Goal: Task Accomplishment & Management: Use online tool/utility

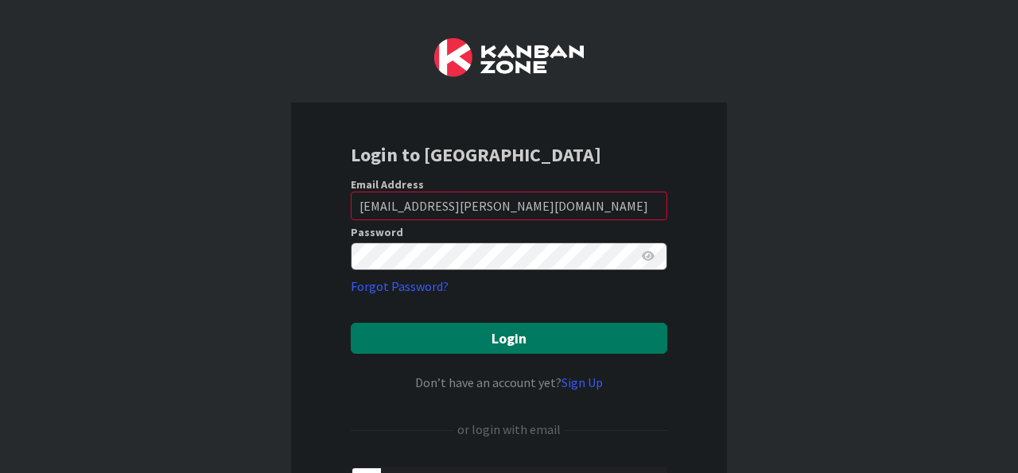
click at [541, 347] on button "Login" at bounding box center [509, 338] width 317 height 31
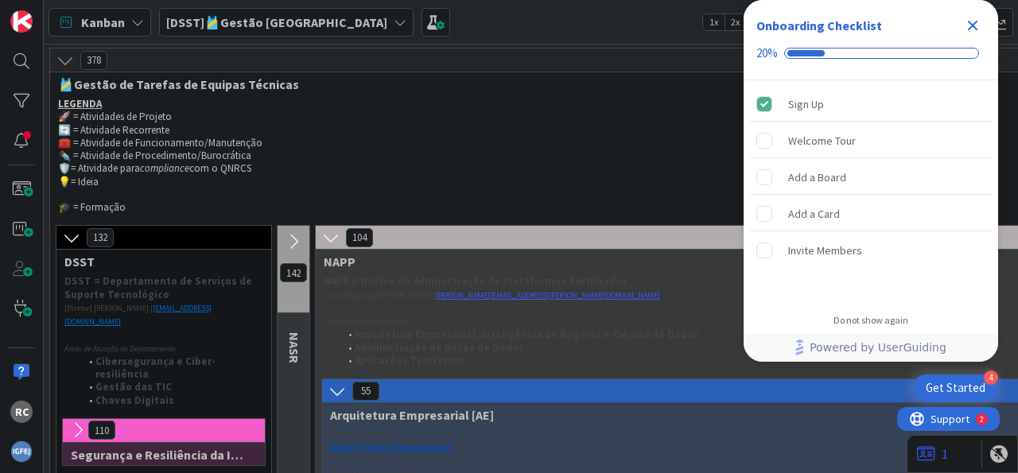
click at [969, 26] on icon "Close Checklist" at bounding box center [972, 25] width 19 height 19
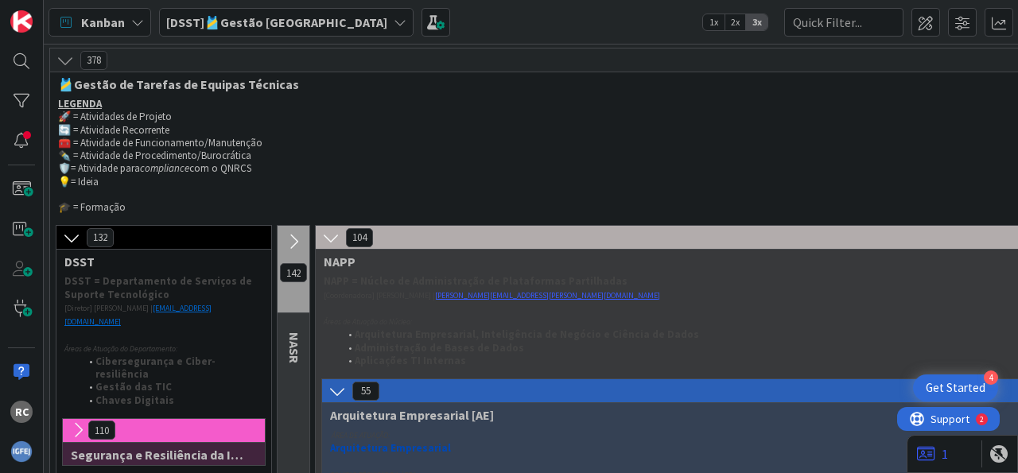
drag, startPoint x: 289, startPoint y: 11, endPoint x: 276, endPoint y: 28, distance: 21.0
click at [286, 12] on div "[DSST]🎽Gestão [GEOGRAPHIC_DATA]" at bounding box center [286, 22] width 255 height 29
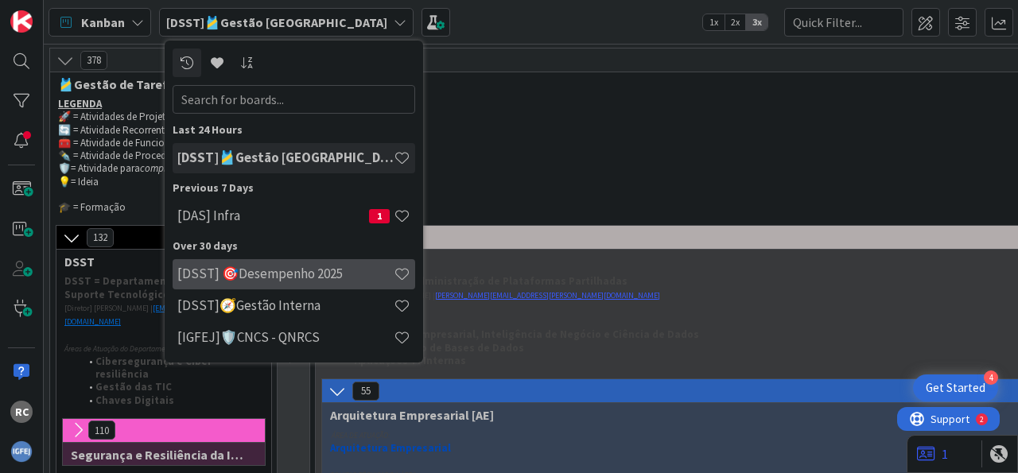
click at [274, 284] on div "[DSST] 🎯Desempenho 2025" at bounding box center [294, 274] width 243 height 30
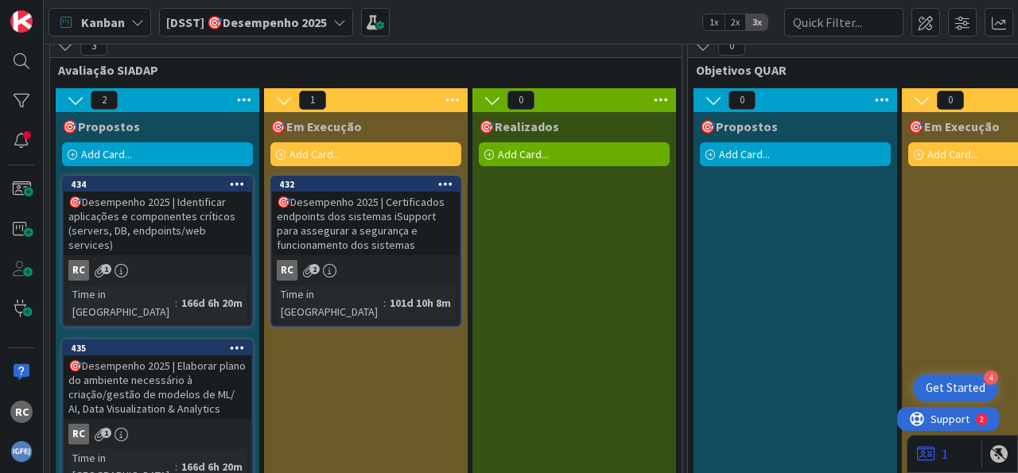
scroll to position [25, 0]
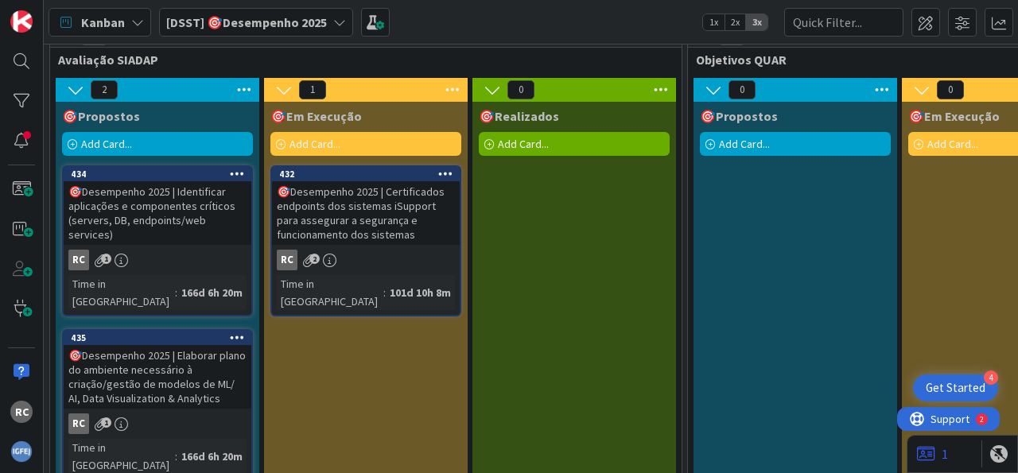
click at [661, 87] on icon at bounding box center [661, 90] width 21 height 24
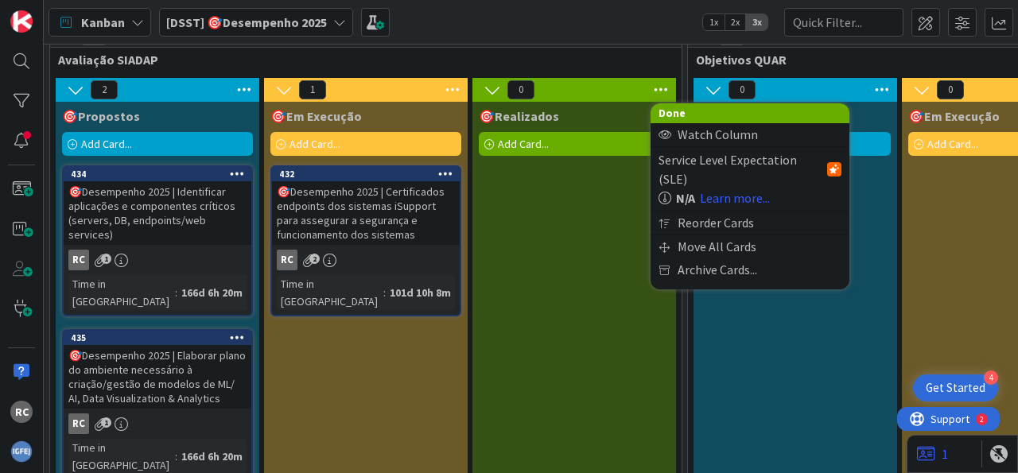
click at [658, 91] on icon at bounding box center [661, 90] width 21 height 24
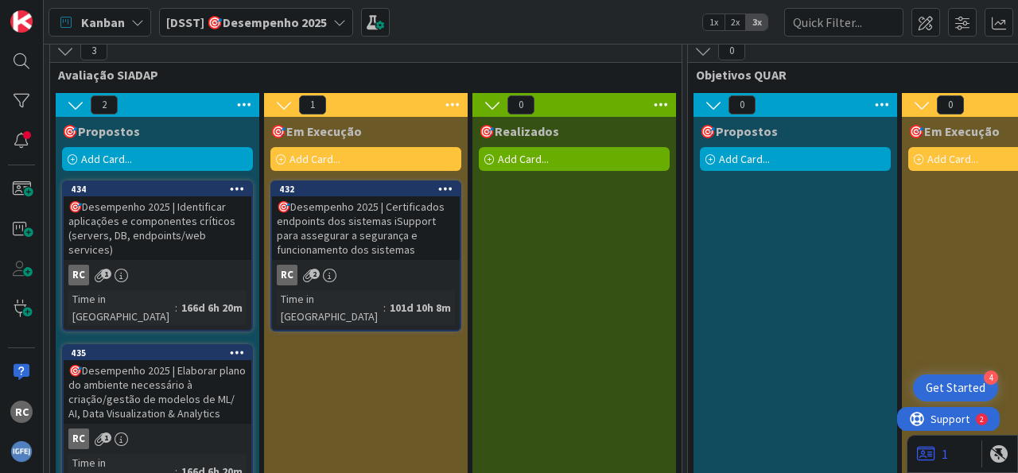
scroll to position [0, 0]
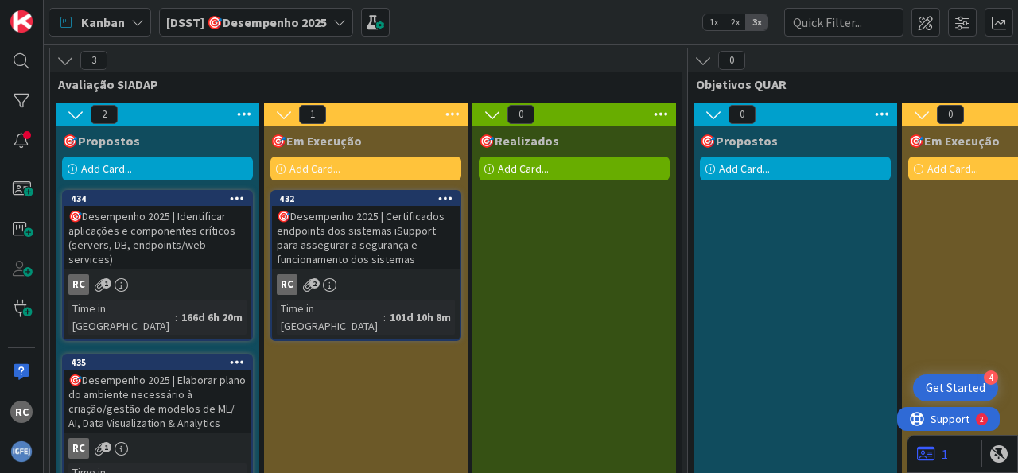
click at [492, 112] on icon at bounding box center [493, 115] width 18 height 18
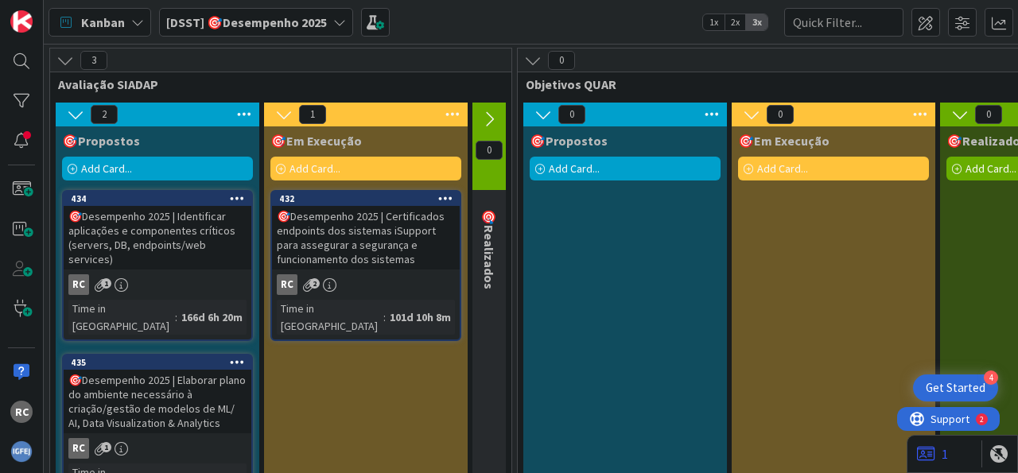
click at [492, 115] on icon at bounding box center [490, 120] width 18 height 18
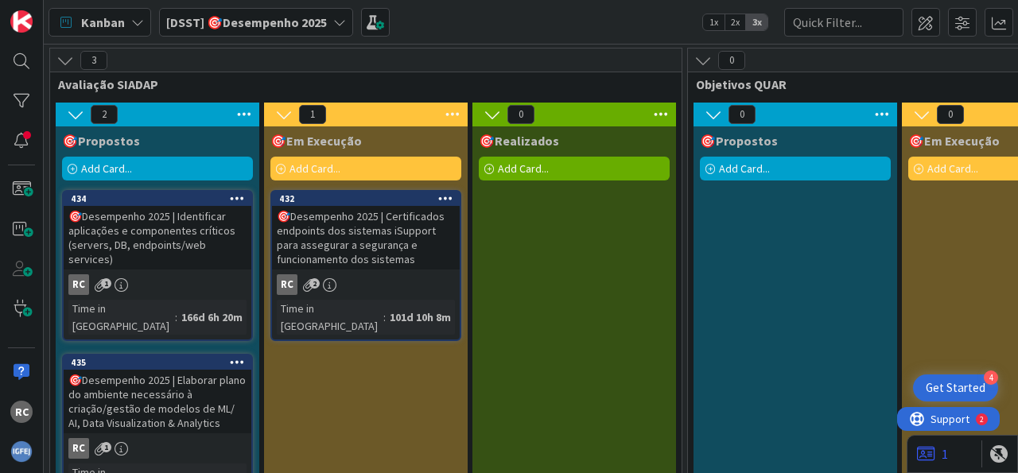
click at [668, 113] on icon at bounding box center [661, 115] width 21 height 24
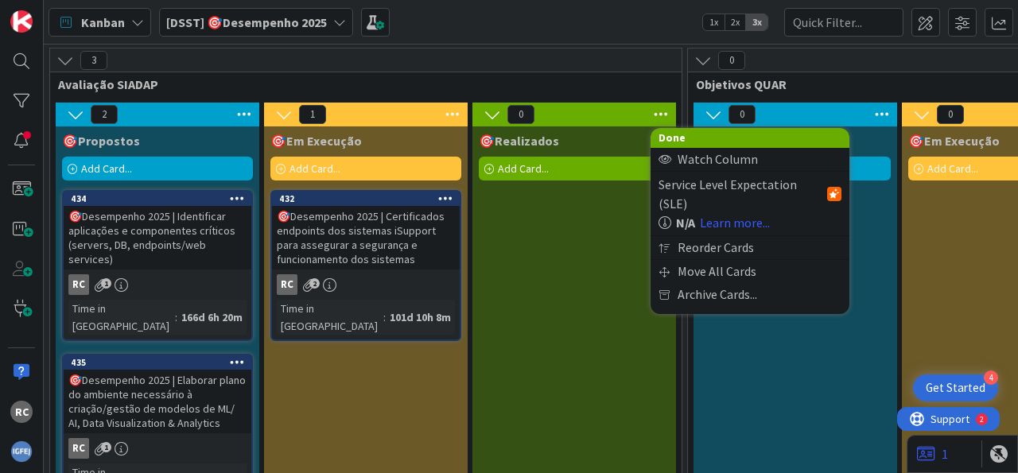
drag, startPoint x: 564, startPoint y: 231, endPoint x: 536, endPoint y: 145, distance: 90.3
click at [563, 232] on div "🎯Realizados Add Card..." at bounding box center [575, 322] width 204 height 391
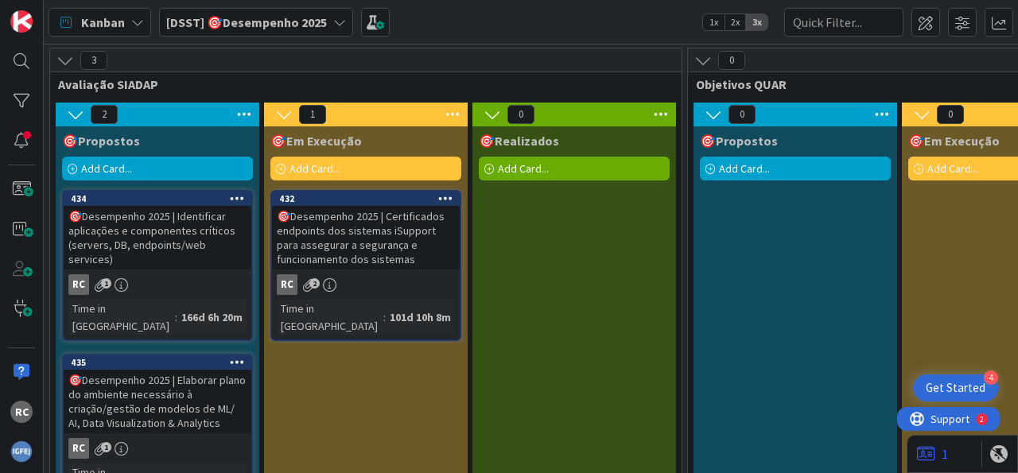
click at [527, 117] on span "0" at bounding box center [521, 114] width 27 height 19
click at [522, 115] on span "0" at bounding box center [521, 114] width 27 height 19
click at [509, 144] on span "🎯Realizados" at bounding box center [519, 141] width 80 height 16
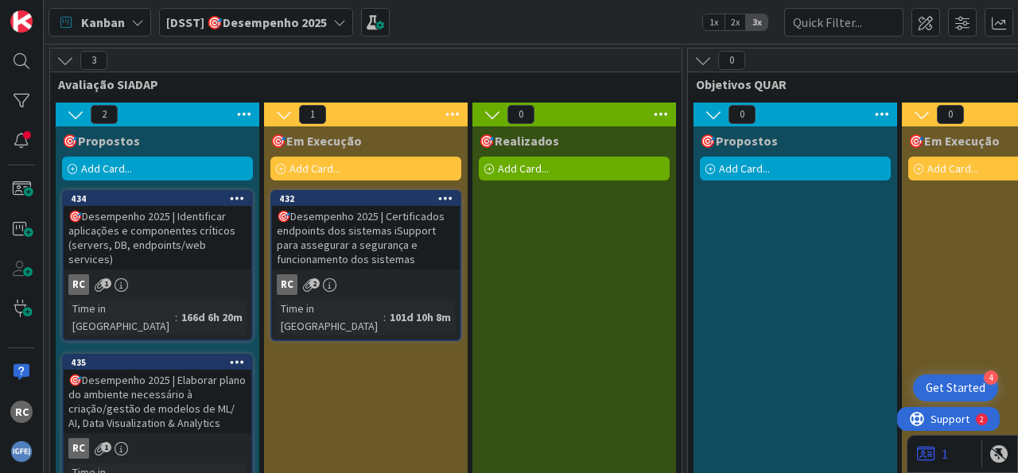
click at [497, 114] on icon at bounding box center [493, 115] width 18 height 18
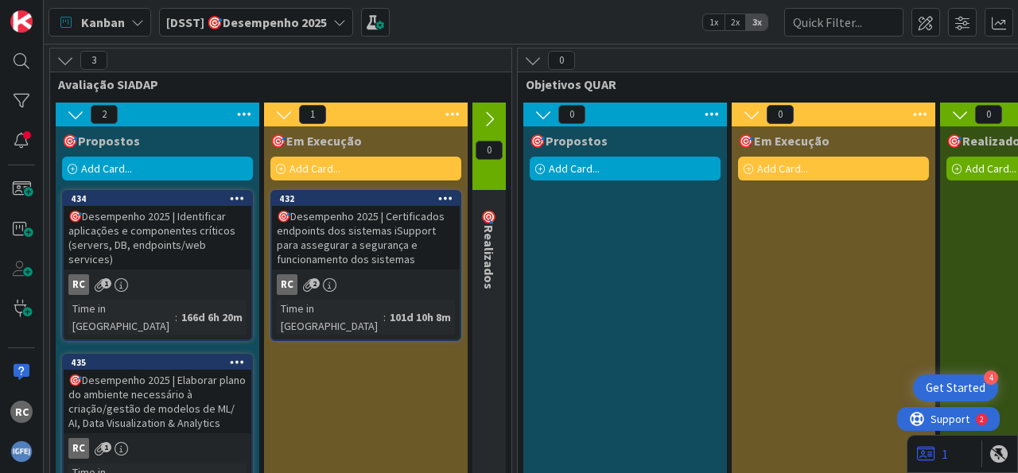
click at [494, 114] on icon at bounding box center [490, 120] width 18 height 18
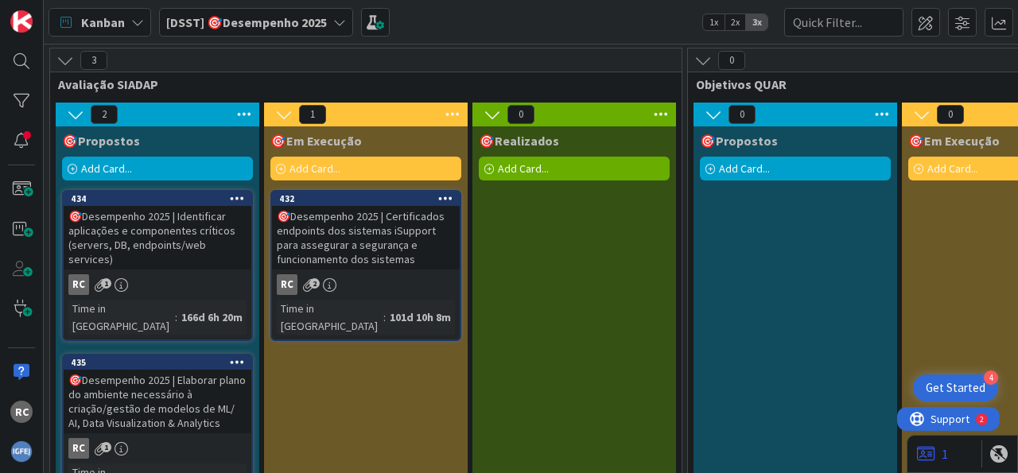
click at [664, 116] on icon at bounding box center [661, 115] width 21 height 24
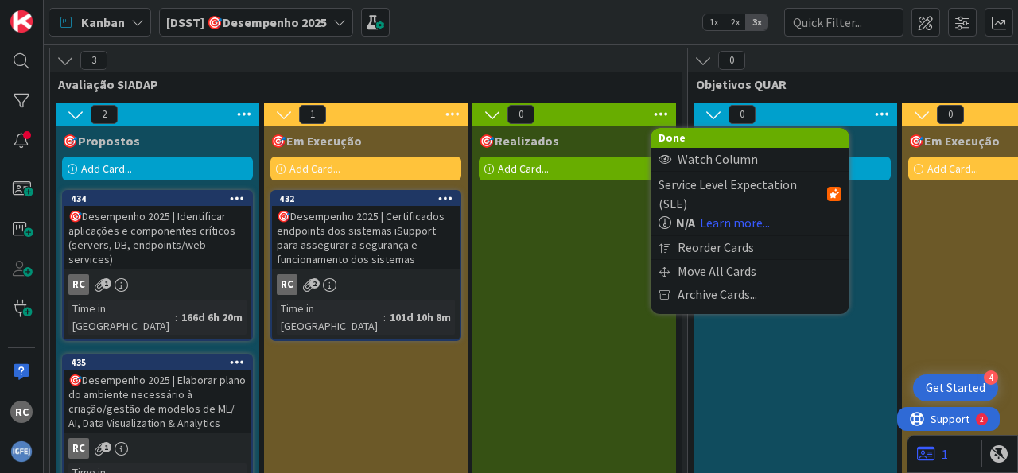
scroll to position [25, 0]
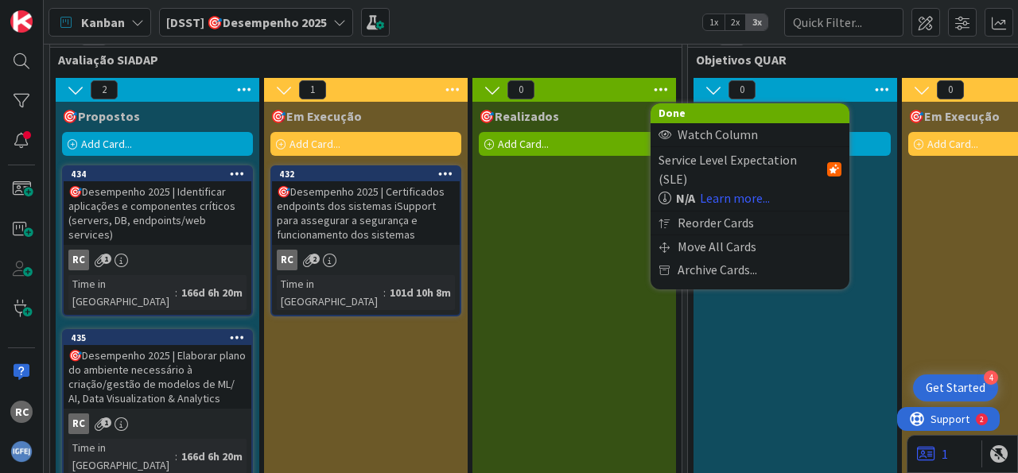
click at [531, 300] on div "🎯Realizados Add Card..." at bounding box center [575, 297] width 204 height 391
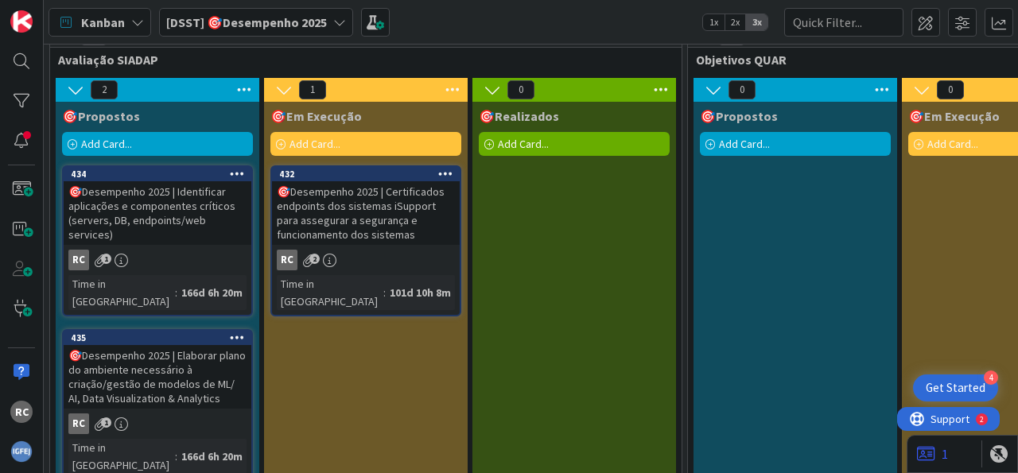
scroll to position [0, 0]
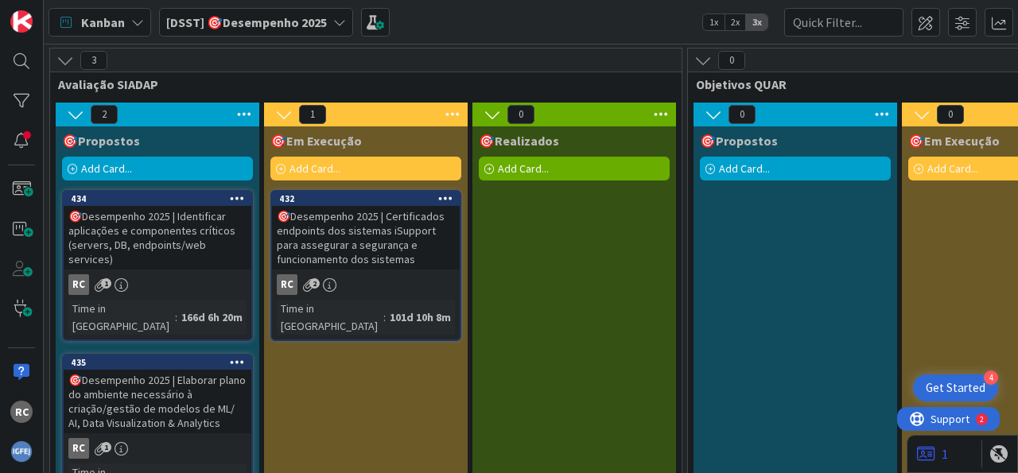
click at [151, 376] on div "🎯Desempenho 2025 | Elaborar plano do ambiente necessário à criação/gestão de mo…" at bounding box center [158, 402] width 188 height 64
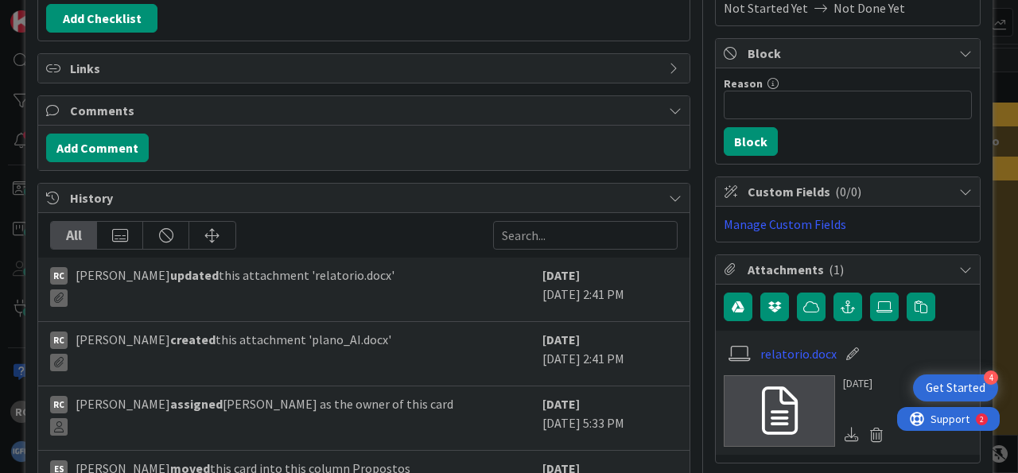
scroll to position [356, 0]
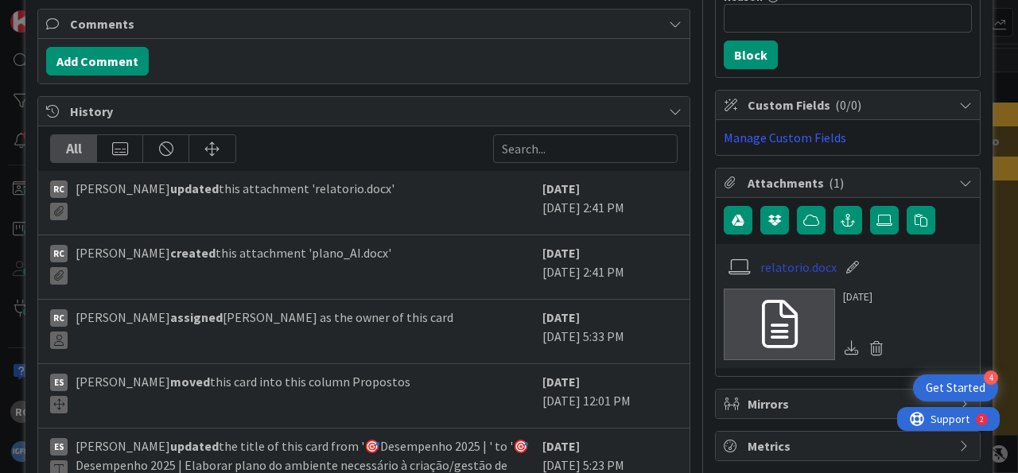
click at [804, 262] on link "relatorio.docx" at bounding box center [799, 267] width 76 height 19
click at [879, 217] on label at bounding box center [884, 220] width 29 height 29
click at [870, 206] on input "file" at bounding box center [870, 206] width 0 height 0
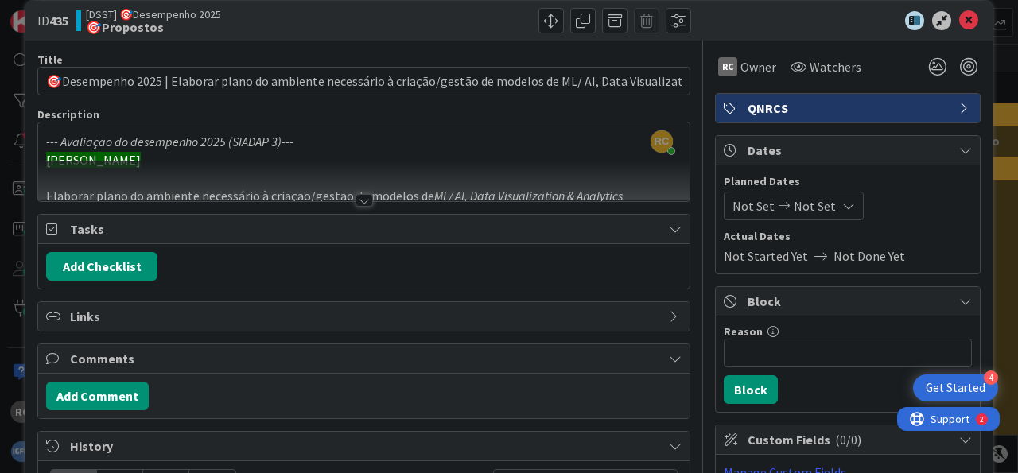
scroll to position [0, 0]
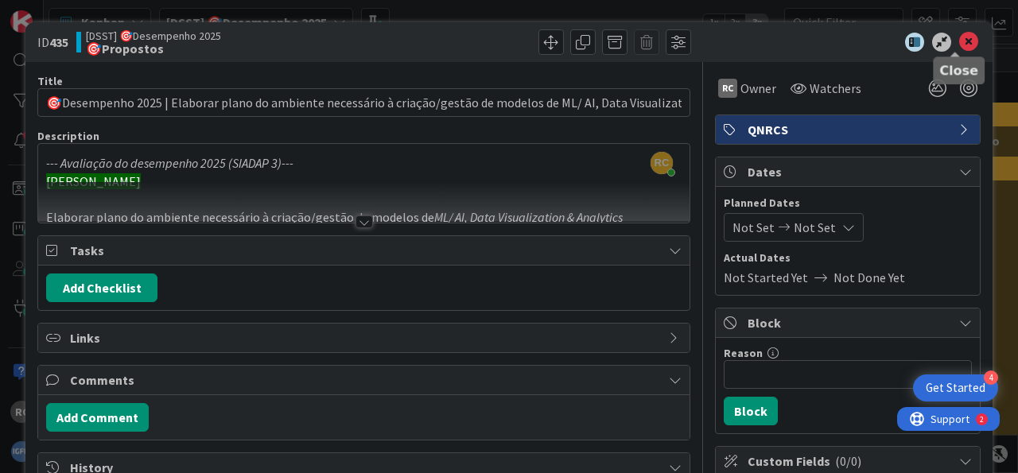
click at [960, 39] on icon at bounding box center [969, 42] width 19 height 19
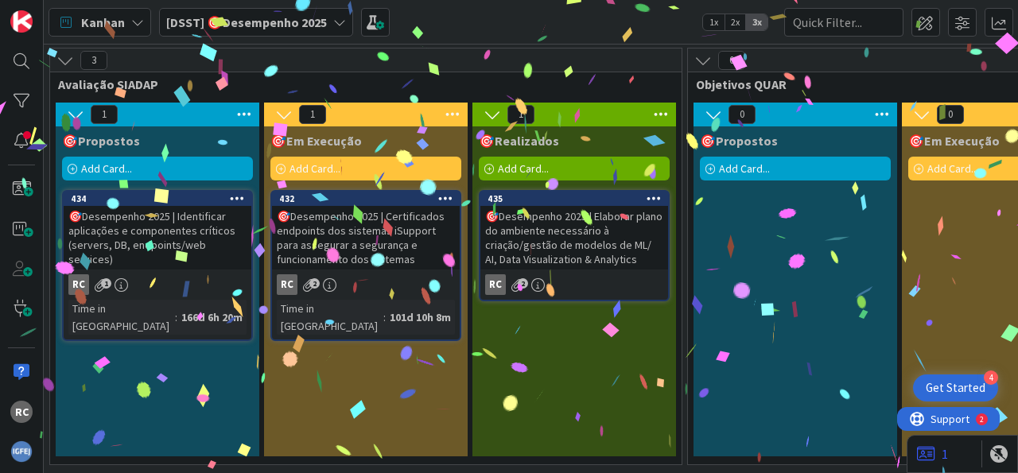
scroll to position [6, 0]
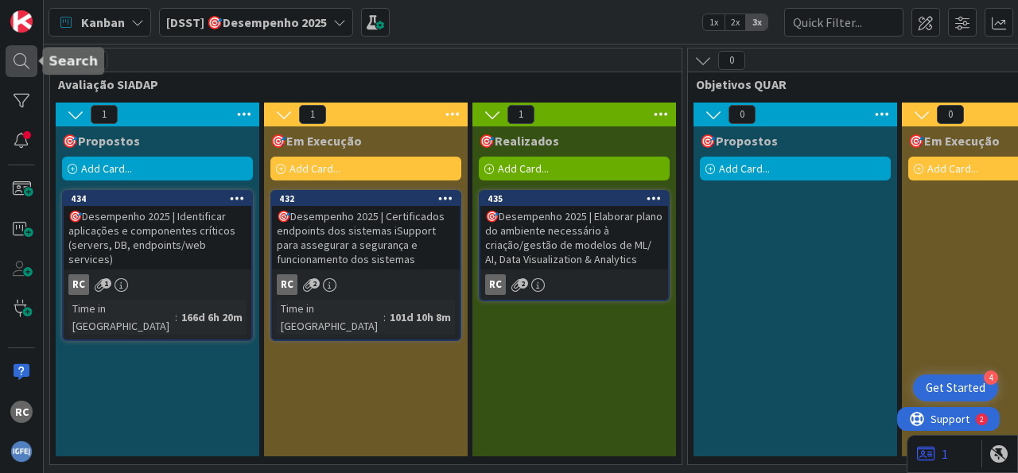
click at [25, 53] on div at bounding box center [22, 61] width 32 height 32
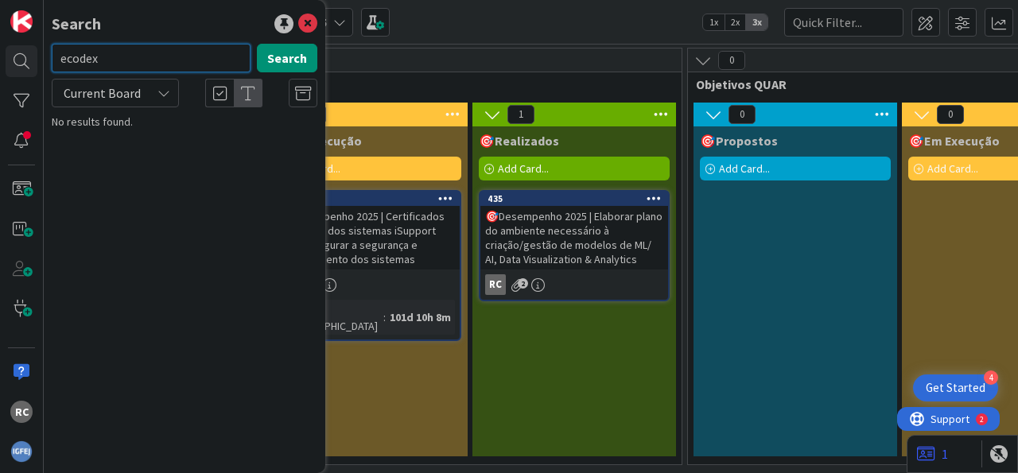
click at [145, 52] on input "ecodex" at bounding box center [151, 58] width 199 height 29
click at [118, 70] on input "edes" at bounding box center [151, 58] width 199 height 29
type input "eevidence"
click at [17, 60] on div at bounding box center [22, 61] width 32 height 32
click at [306, 22] on icon at bounding box center [307, 23] width 19 height 19
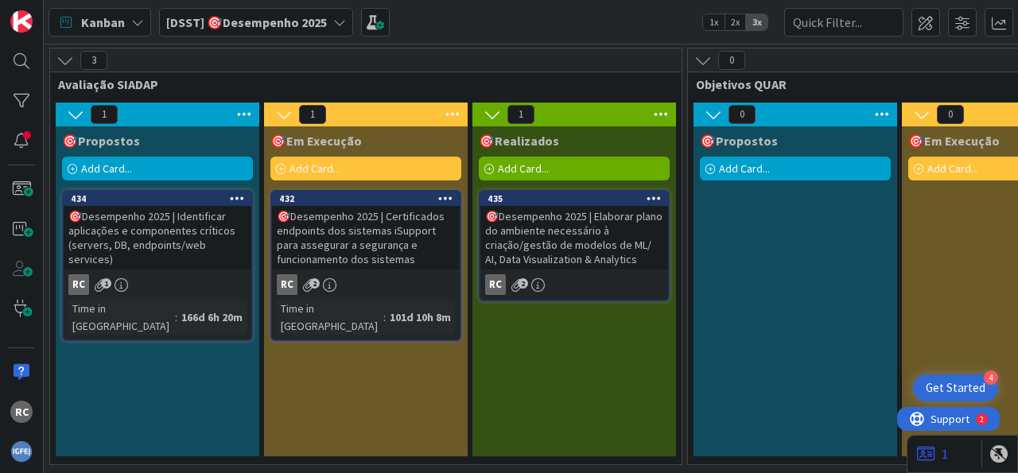
scroll to position [0, 0]
click at [21, 140] on div at bounding box center [22, 141] width 32 height 32
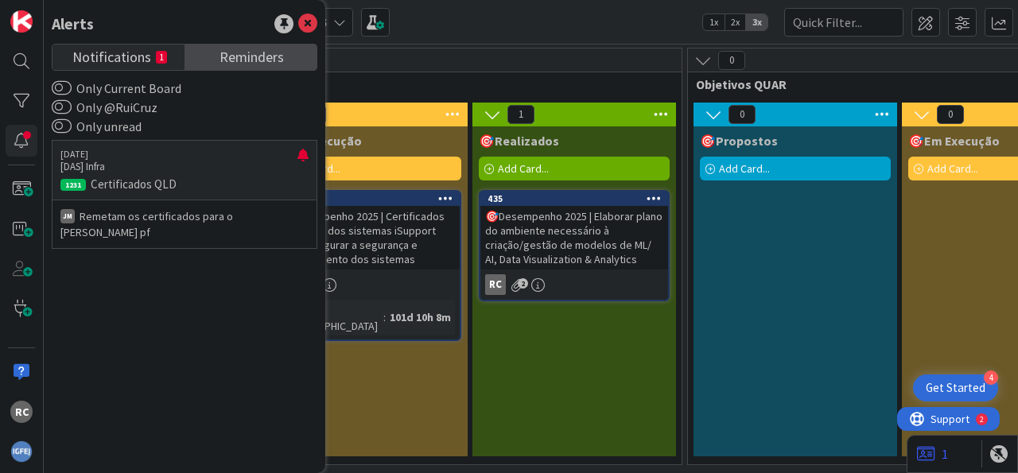
click at [252, 58] on span "Reminders" at bounding box center [252, 56] width 64 height 22
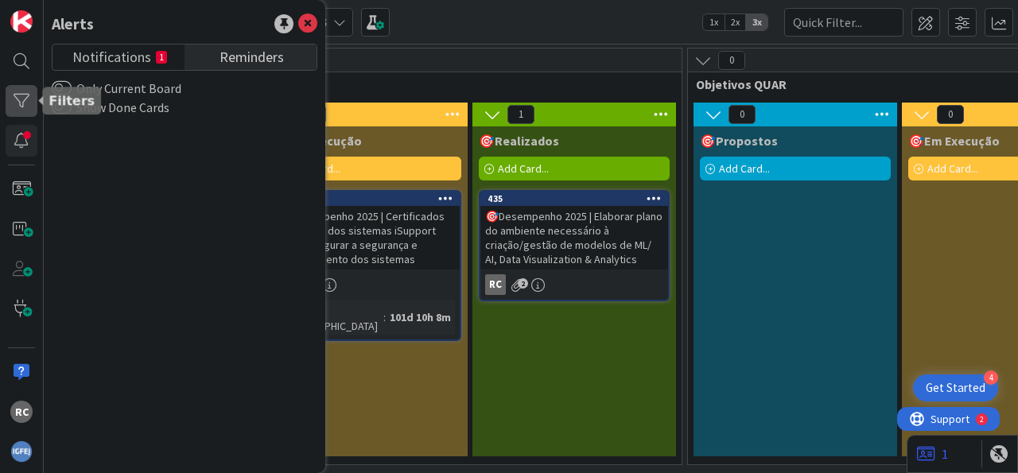
click at [21, 99] on div at bounding box center [22, 101] width 32 height 32
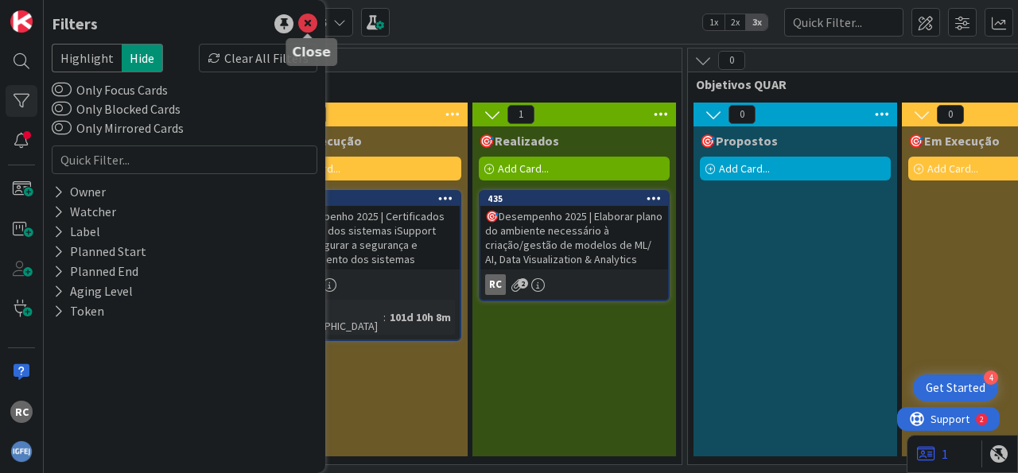
click at [306, 20] on icon at bounding box center [307, 23] width 19 height 19
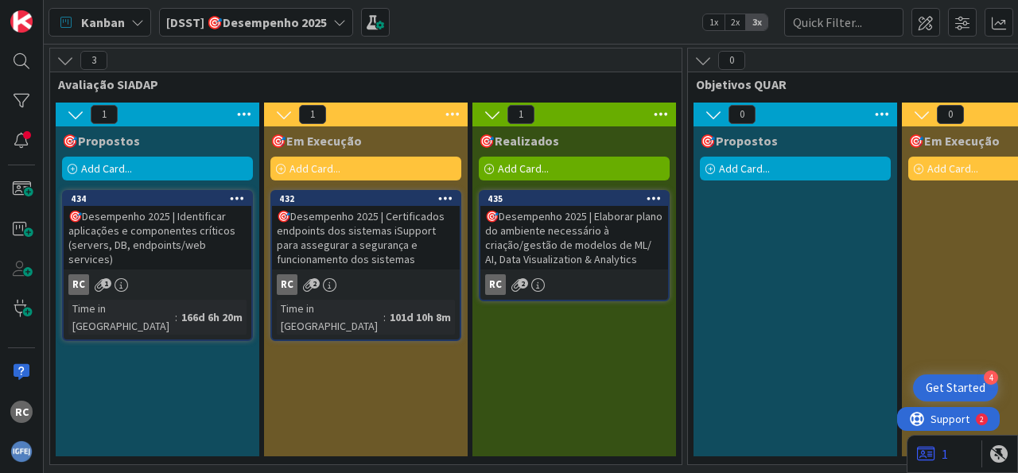
click at [291, 20] on b "[DSST] 🎯Desempenho 2025" at bounding box center [246, 22] width 161 height 16
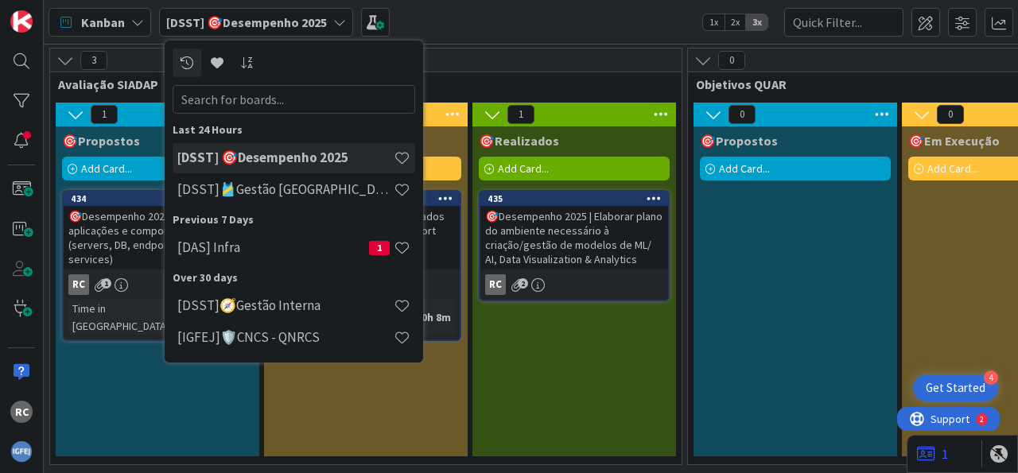
click at [323, 152] on h4 "[DSST] 🎯Desempenho 2025" at bounding box center [285, 158] width 216 height 16
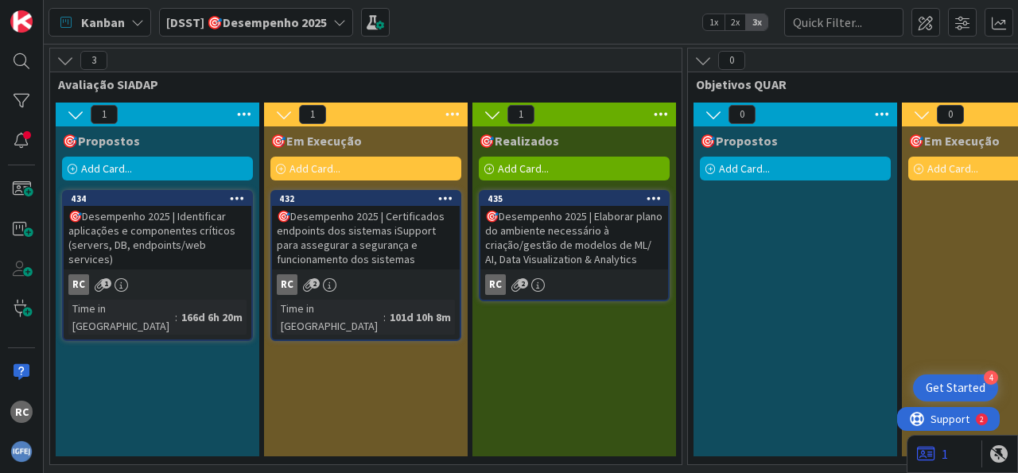
click at [88, 58] on span "3" at bounding box center [93, 60] width 27 height 19
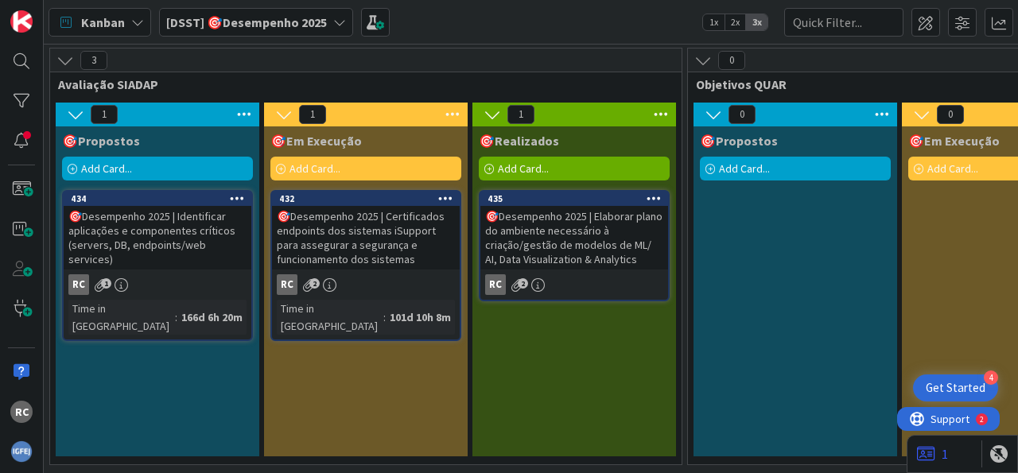
click at [138, 34] on div "Kanban" at bounding box center [100, 22] width 103 height 29
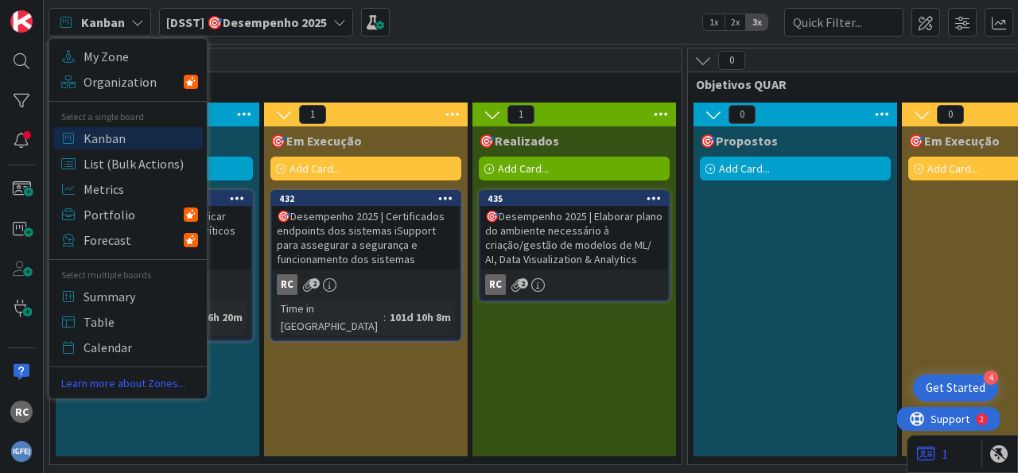
click at [136, 25] on icon at bounding box center [137, 22] width 13 height 13
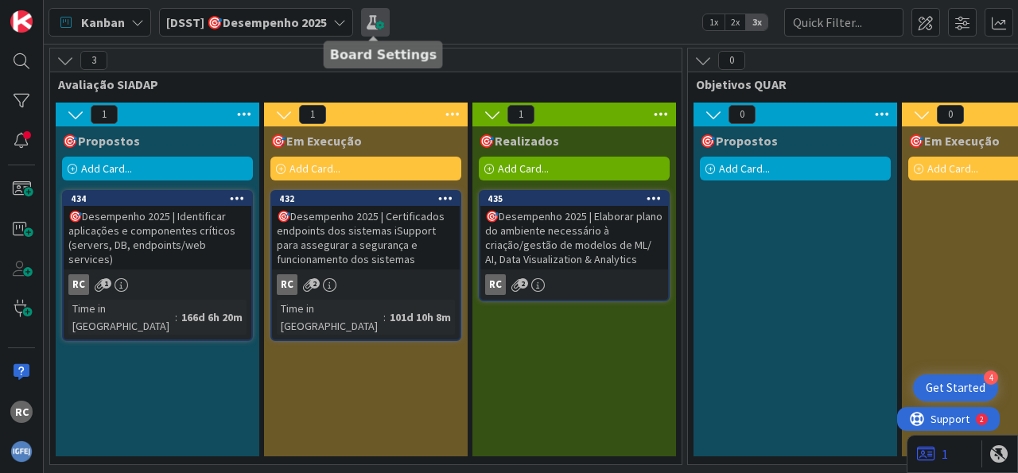
click at [368, 25] on span at bounding box center [375, 22] width 29 height 29
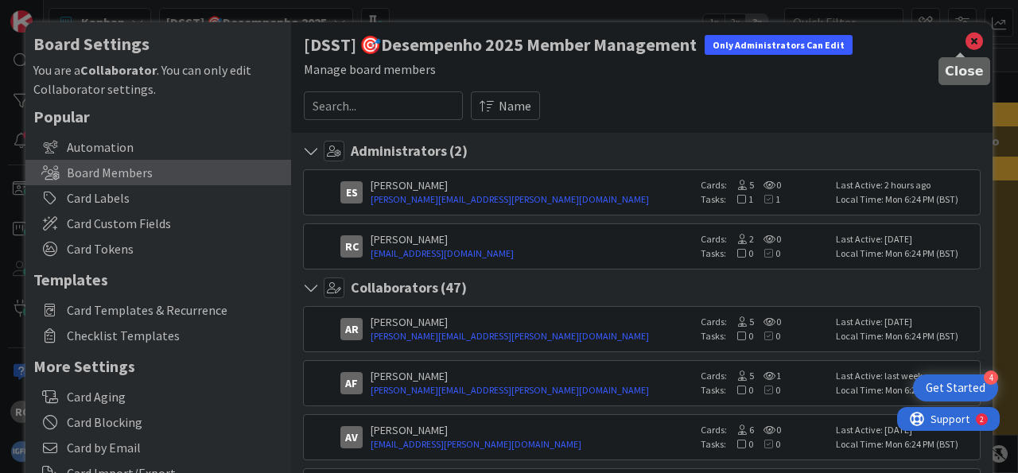
click at [964, 36] on icon at bounding box center [974, 41] width 21 height 22
